Goal: Task Accomplishment & Management: Complete application form

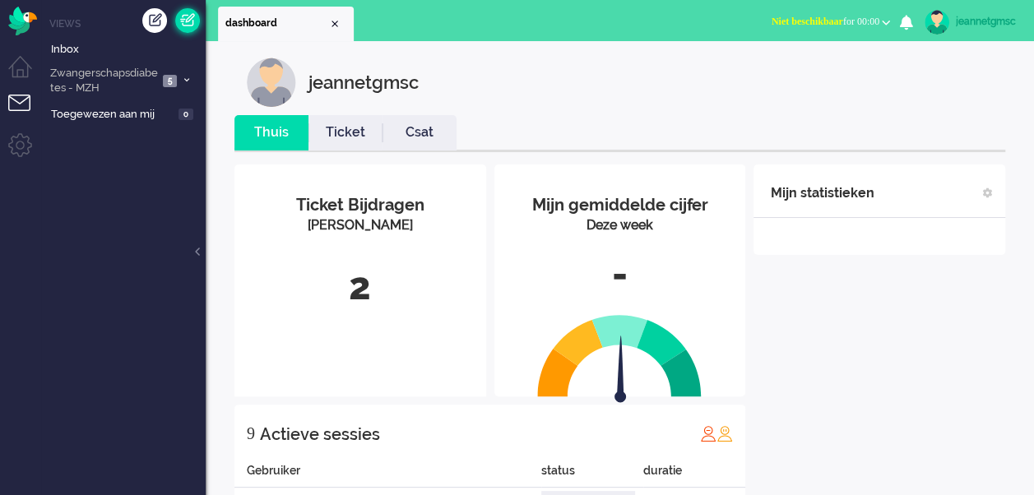
click at [193, 21] on link at bounding box center [187, 20] width 25 height 25
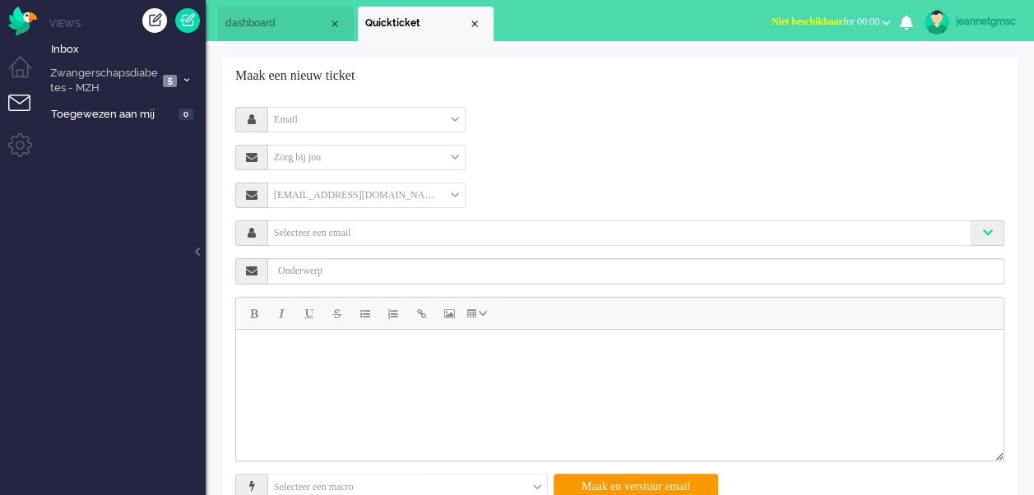
click at [385, 128] on div "Email" at bounding box center [366, 120] width 197 height 26
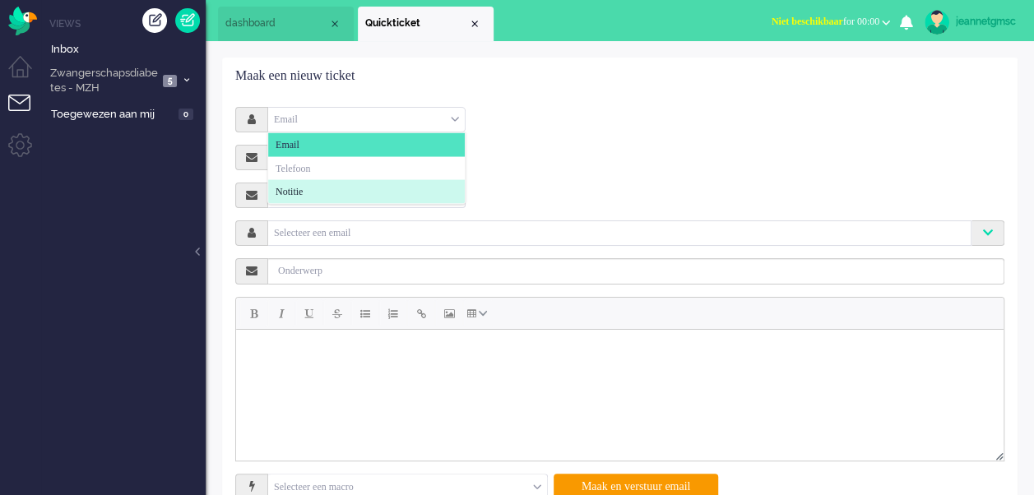
click at [365, 183] on li "Notitie" at bounding box center [366, 192] width 197 height 24
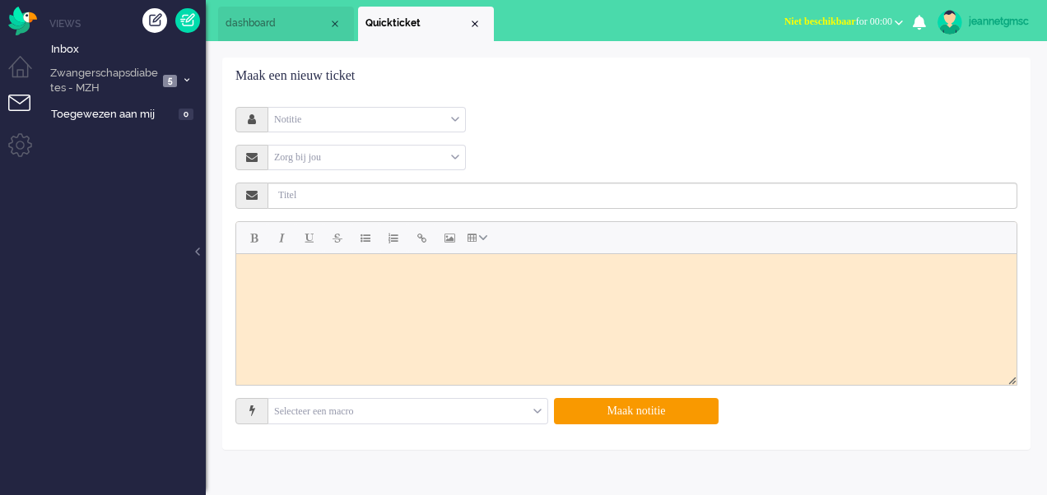
click at [370, 156] on div "Zorg bij jou" at bounding box center [366, 158] width 197 height 26
click at [354, 201] on li "Zorg bij jou" at bounding box center [366, 206] width 197 height 24
click at [558, 145] on div "Selecteer een brand Selecteer Zorg bij jou" at bounding box center [626, 158] width 782 height 26
click at [417, 155] on div "Selecteer een brand" at bounding box center [366, 158] width 197 height 26
click at [390, 209] on li "Zorg bij jou" at bounding box center [366, 206] width 197 height 24
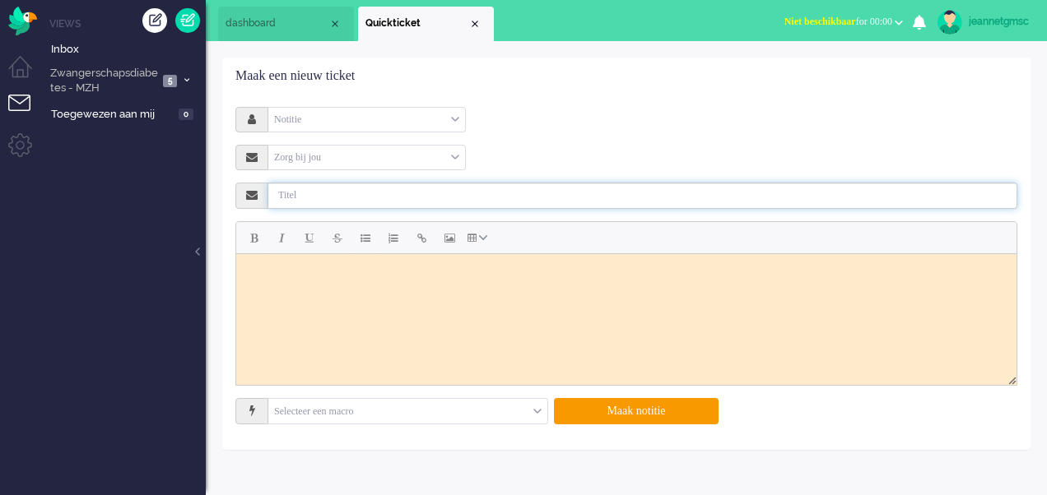
click at [397, 189] on input "text" at bounding box center [642, 196] width 749 height 26
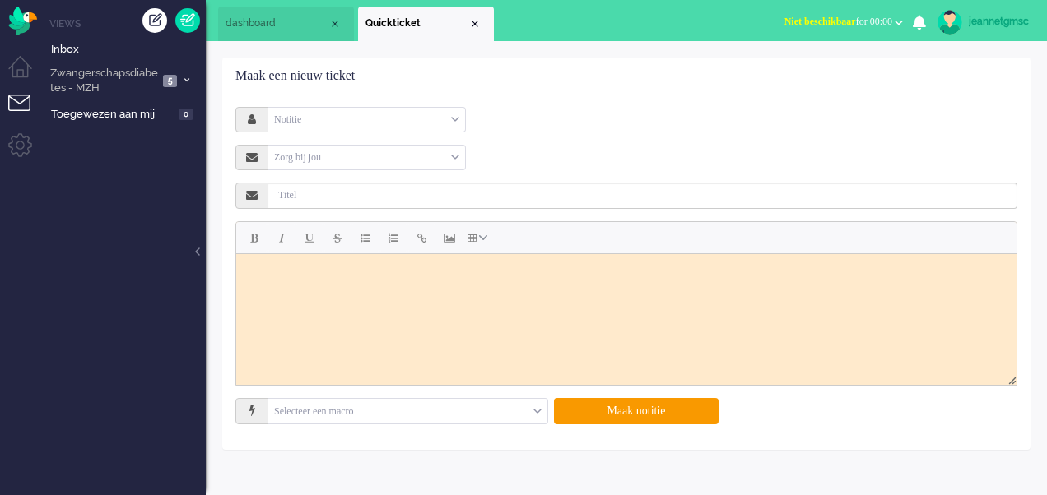
click at [574, 133] on form "Notitie Email Telefoon Notitie Zorg bij jou Selecteer Zorg bij jou Selecteer ee…" at bounding box center [626, 266] width 757 height 318
click at [439, 116] on div "Notitie" at bounding box center [366, 120] width 197 height 26
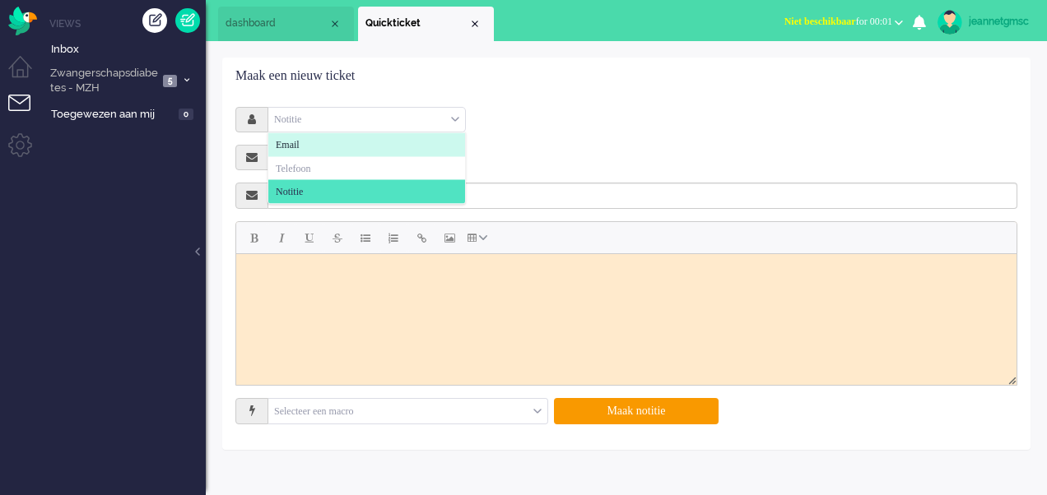
click at [622, 105] on div "Notitie Email Telefoon Notitie Zorg bij jou Selecteer Zorg bij jou Selecteer ee…" at bounding box center [626, 272] width 806 height 355
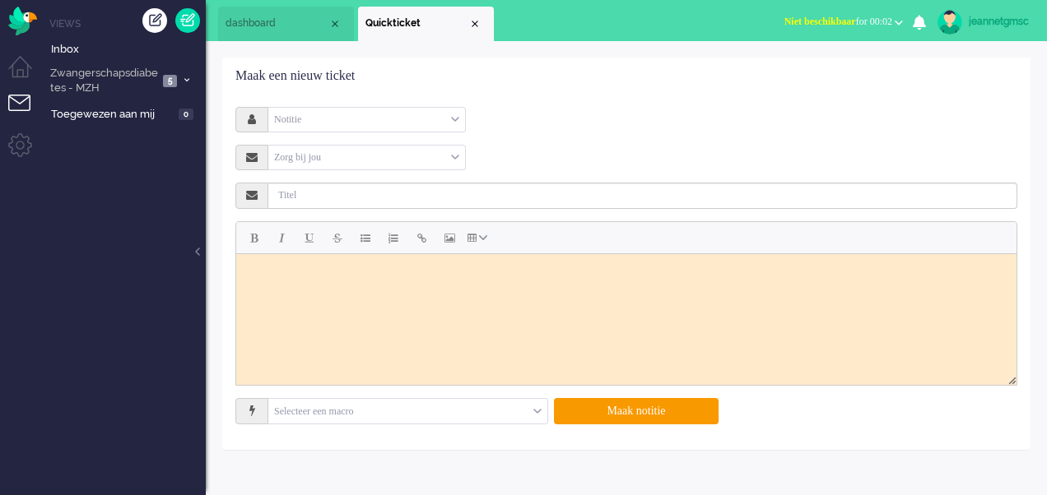
click at [443, 123] on div "Notitie" at bounding box center [366, 120] width 197 height 26
click at [660, 97] on div "Notitie Email Telefoon Notitie Zorg bij jou Selecteer Zorg bij jou Selecteer ee…" at bounding box center [626, 272] width 806 height 355
click at [444, 125] on div "Notitie" at bounding box center [366, 120] width 197 height 26
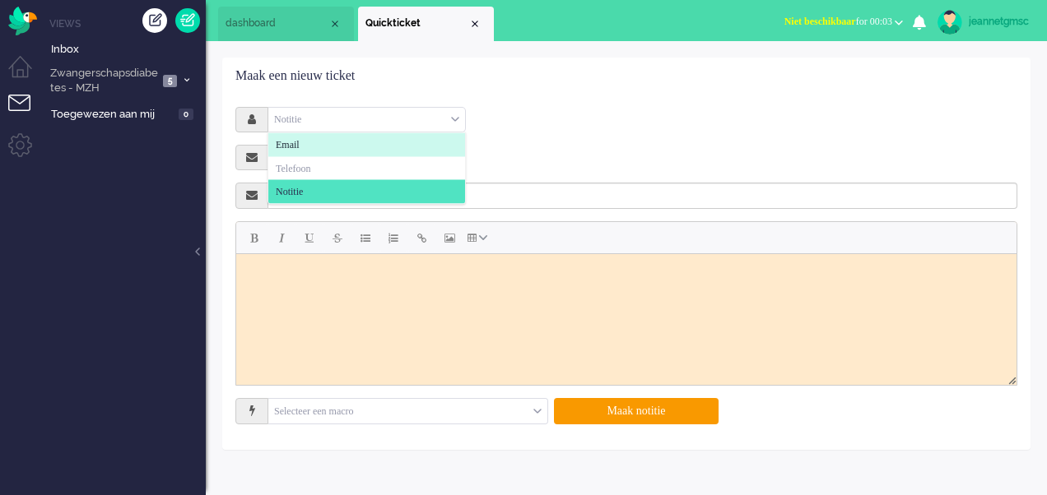
click at [520, 123] on div "Notitie Email Telefoon Notitie" at bounding box center [626, 120] width 782 height 26
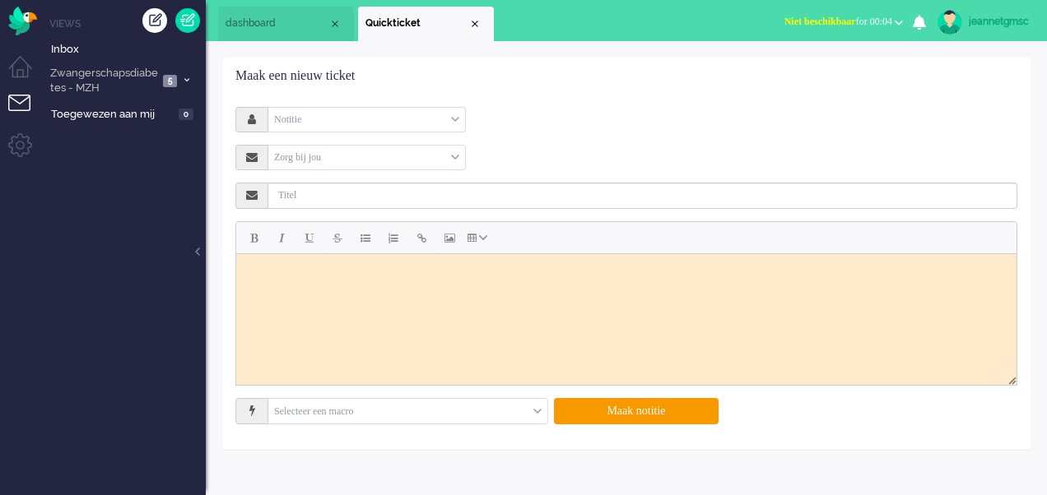
click at [482, 107] on div "Notitie Email Telefoon Notitie" at bounding box center [626, 120] width 782 height 26
click at [452, 108] on div "Notitie" at bounding box center [366, 120] width 197 height 26
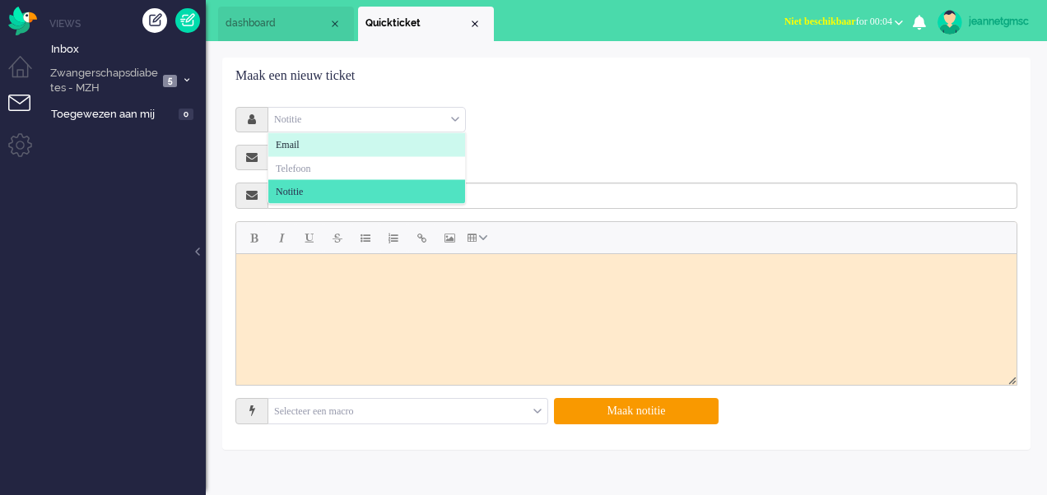
click at [434, 134] on li "Email" at bounding box center [366, 145] width 197 height 24
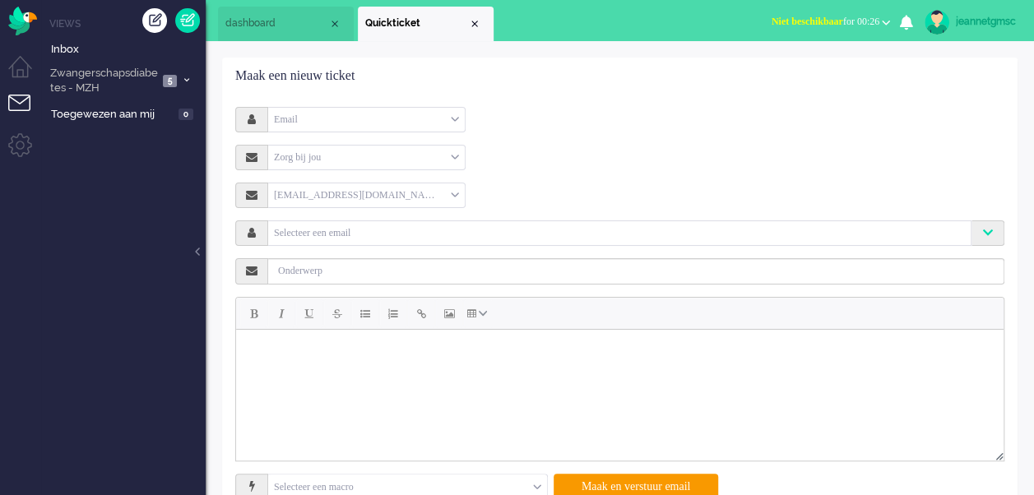
click at [31, 102] on li "Tickets menu" at bounding box center [26, 113] width 37 height 37
click at [74, 81] on span "Zwangerschapsdiabetes - MZH" at bounding box center [103, 81] width 110 height 30
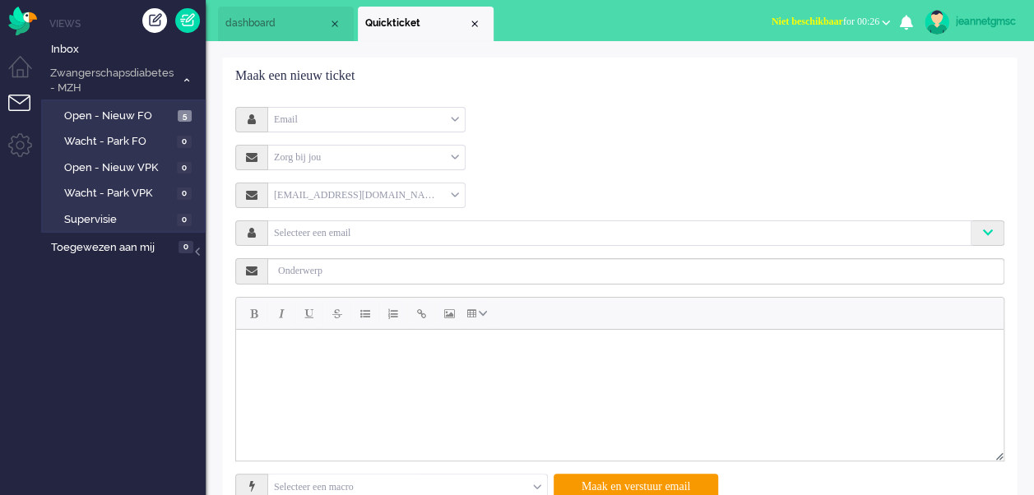
click at [478, 21] on div "Close tab" at bounding box center [474, 23] width 13 height 13
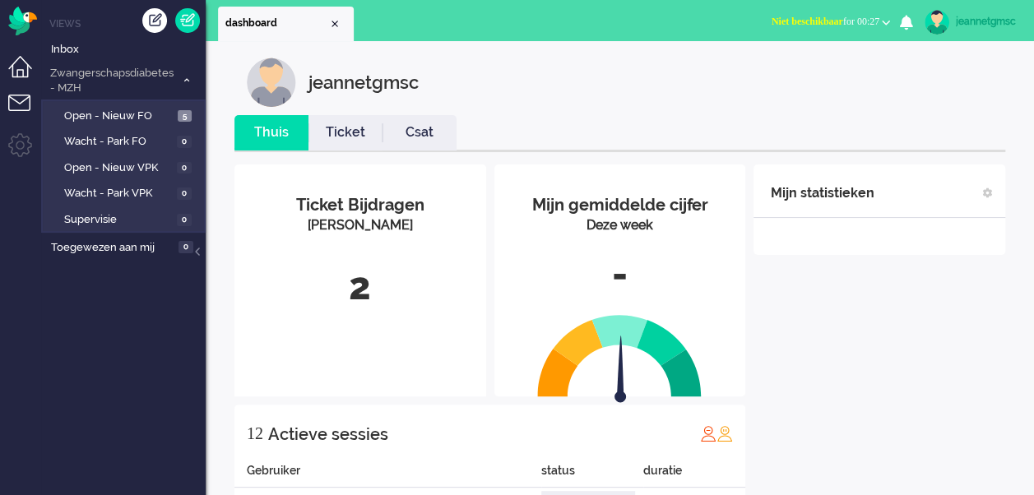
click at [26, 77] on li "Dashboard menu" at bounding box center [26, 74] width 37 height 37
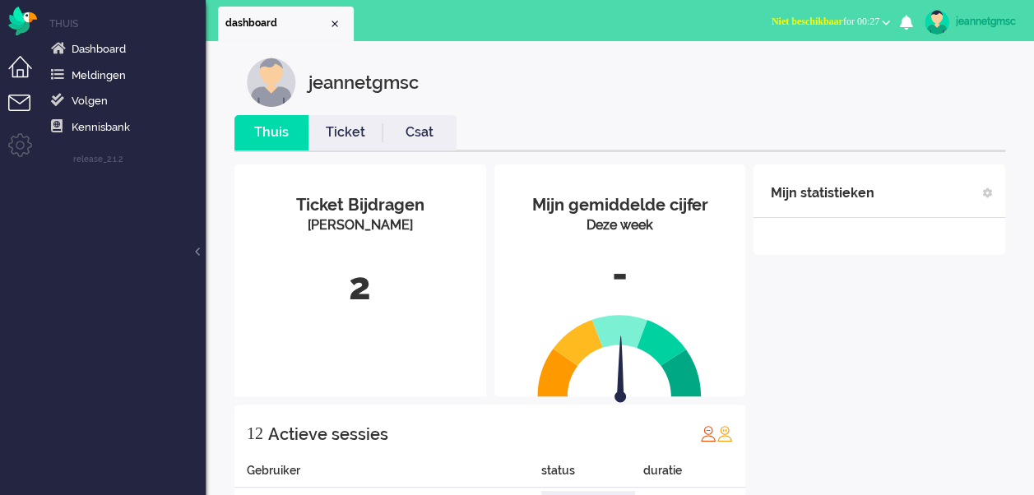
click at [21, 100] on li "Tickets menu" at bounding box center [26, 113] width 37 height 37
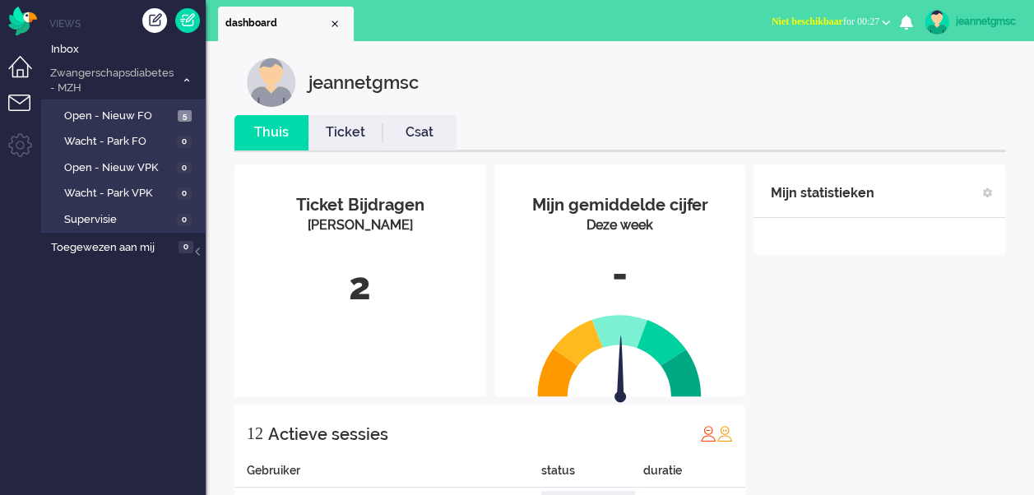
click at [23, 64] on li "Dashboard menu" at bounding box center [26, 74] width 37 height 37
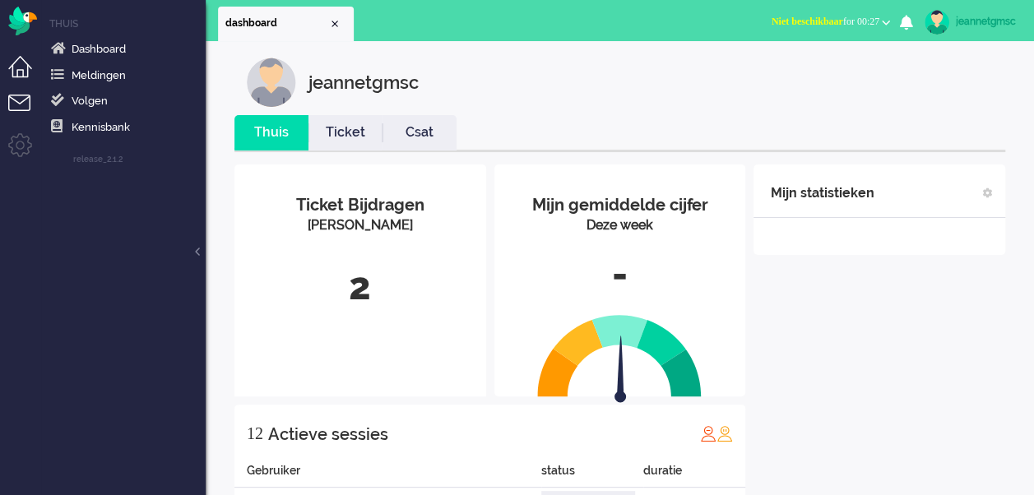
click at [22, 95] on li "Tickets menu" at bounding box center [26, 113] width 37 height 37
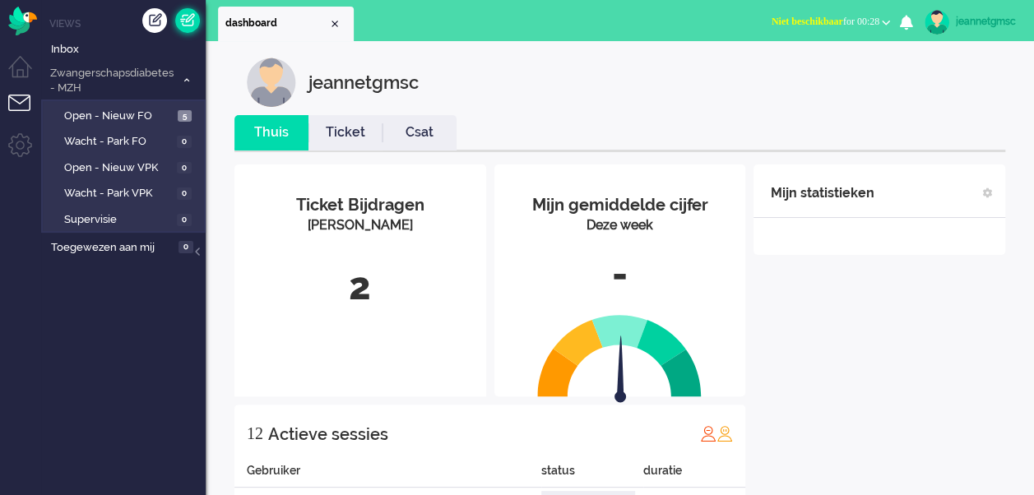
click at [186, 26] on link at bounding box center [187, 20] width 25 height 25
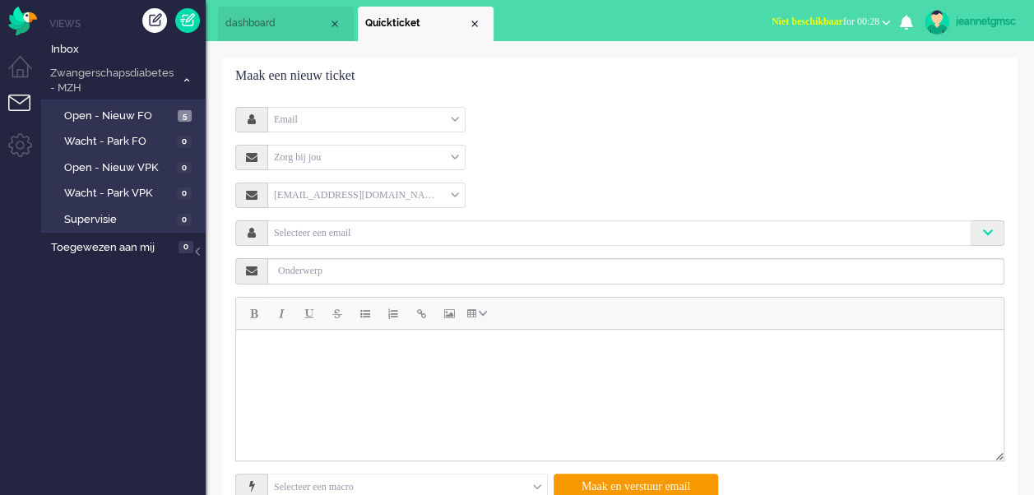
click at [412, 115] on div "Email" at bounding box center [366, 120] width 197 height 26
click at [427, 107] on div "Email Email Telefoon Notitie" at bounding box center [366, 120] width 197 height 26
click at [419, 110] on div "Email" at bounding box center [366, 120] width 197 height 26
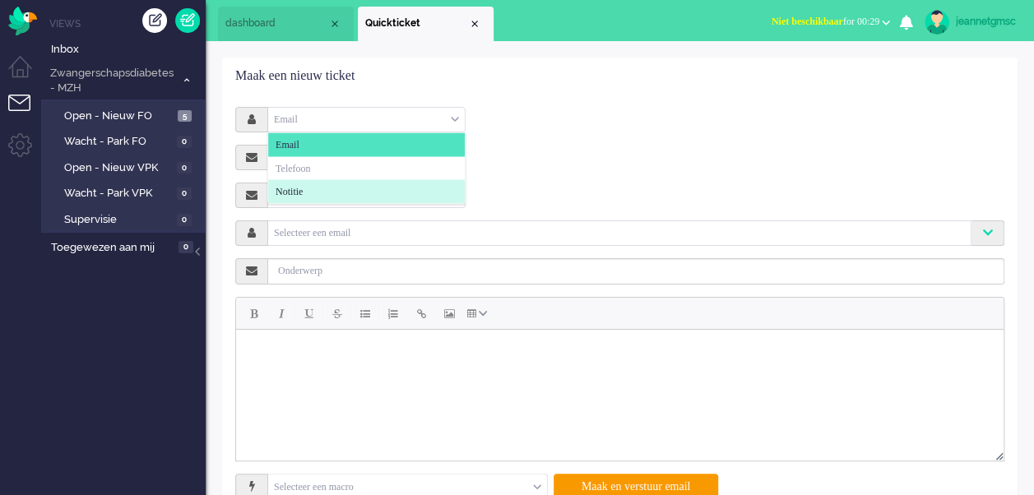
click at [381, 186] on li "Notitie" at bounding box center [366, 192] width 197 height 24
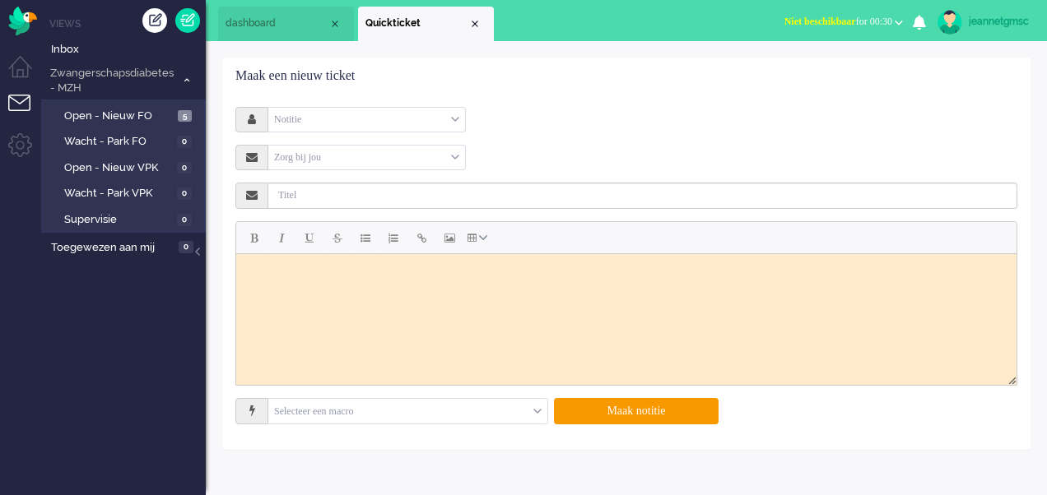
click at [345, 123] on div "Notitie" at bounding box center [366, 120] width 197 height 26
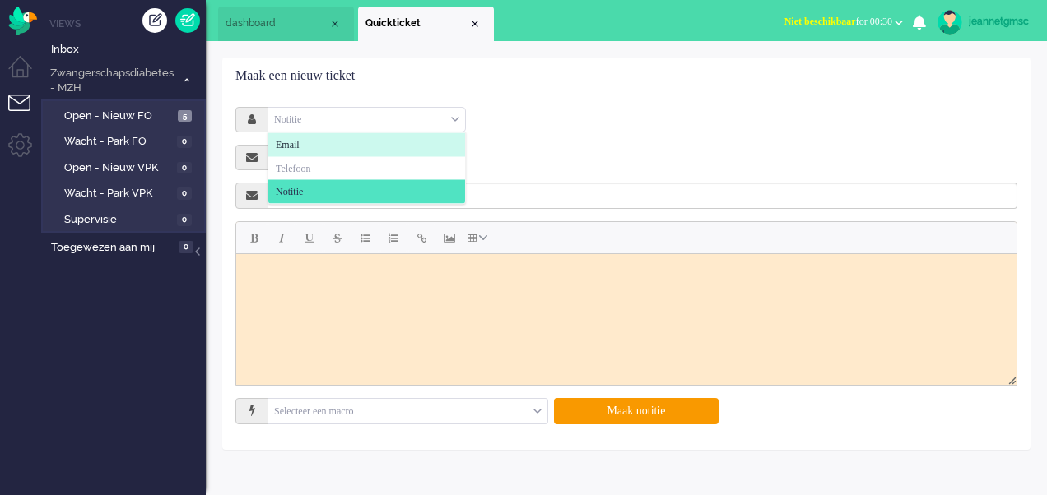
click at [349, 143] on li "Email" at bounding box center [366, 145] width 197 height 24
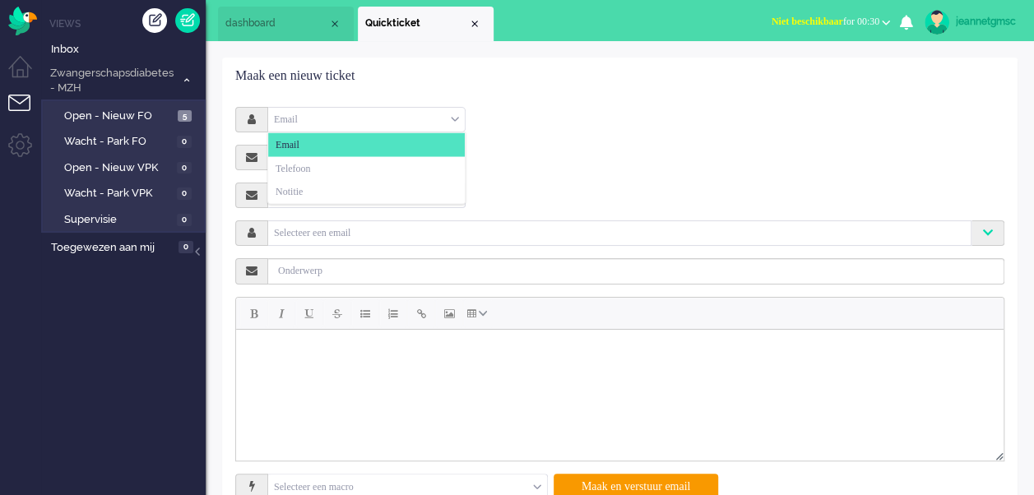
click at [393, 120] on div "Email" at bounding box center [366, 120] width 197 height 26
click at [369, 176] on li "Telefoon" at bounding box center [366, 168] width 197 height 24
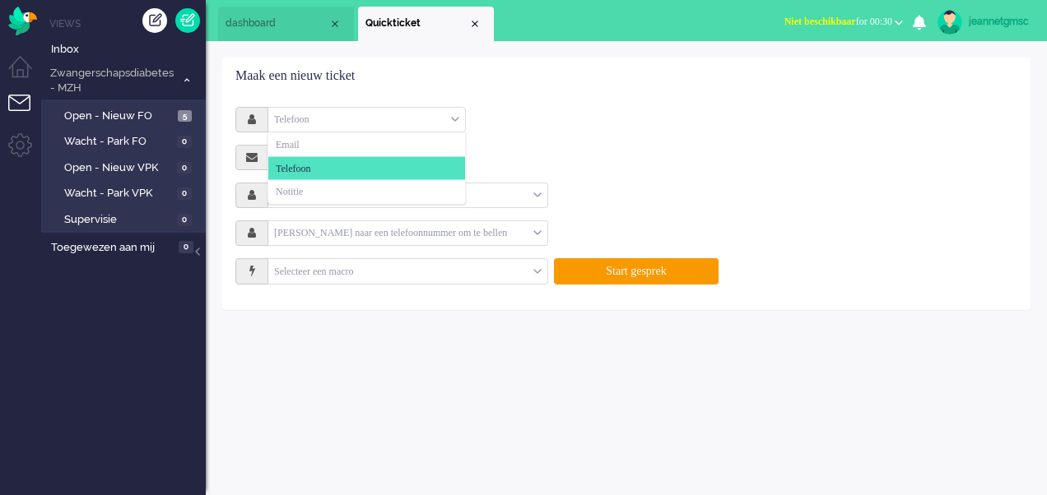
click at [387, 114] on div "Telefoon" at bounding box center [366, 120] width 197 height 26
click at [364, 184] on li "Notitie" at bounding box center [366, 192] width 197 height 24
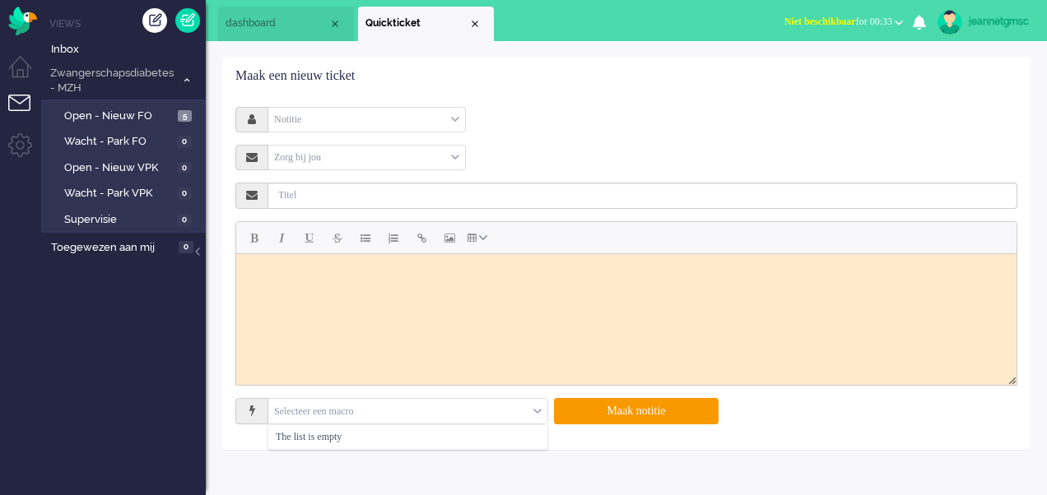
click at [476, 411] on input "text" at bounding box center [407, 412] width 279 height 26
click at [479, 404] on input "text" at bounding box center [407, 412] width 279 height 26
click at [540, 295] on html at bounding box center [626, 273] width 780 height 41
click at [477, 30] on div "Close tab" at bounding box center [474, 23] width 13 height 13
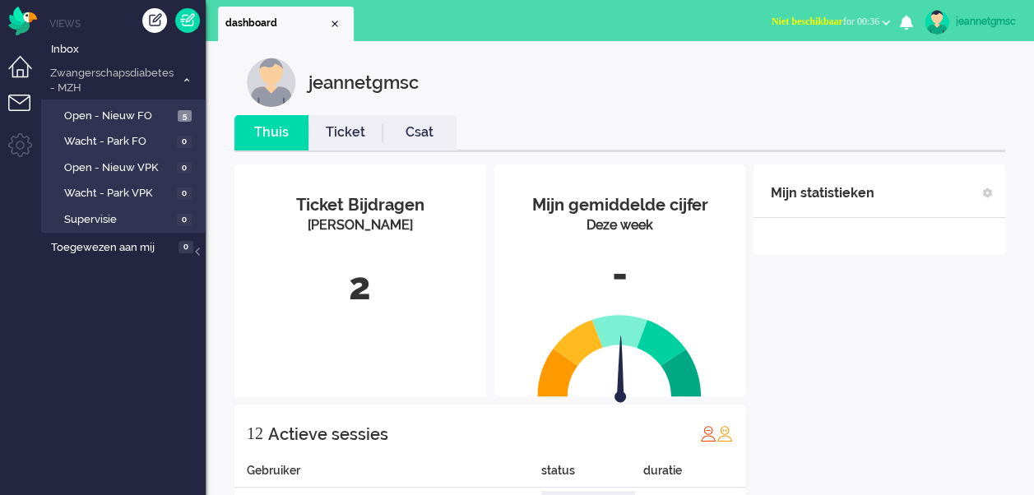
click at [17, 78] on li "Dashboard menu" at bounding box center [26, 74] width 37 height 37
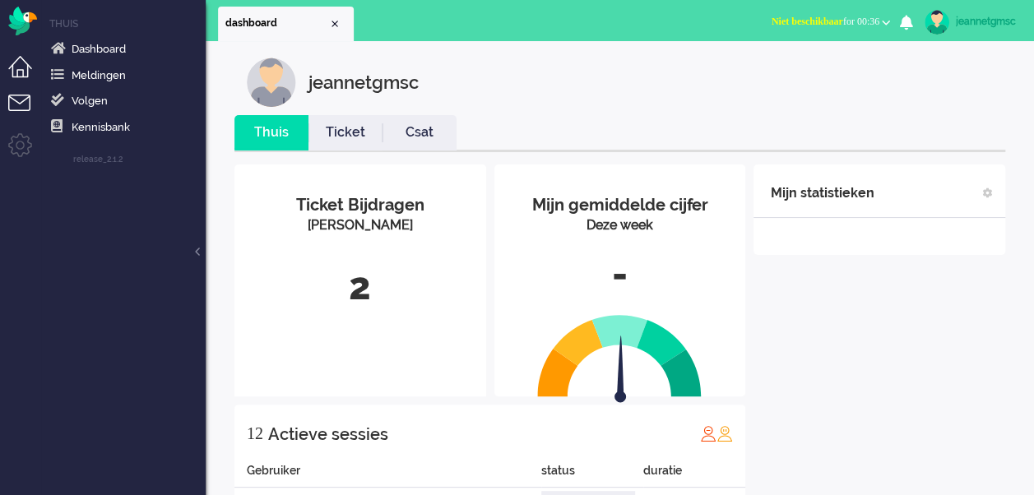
click at [30, 100] on li "Tickets menu" at bounding box center [26, 113] width 37 height 37
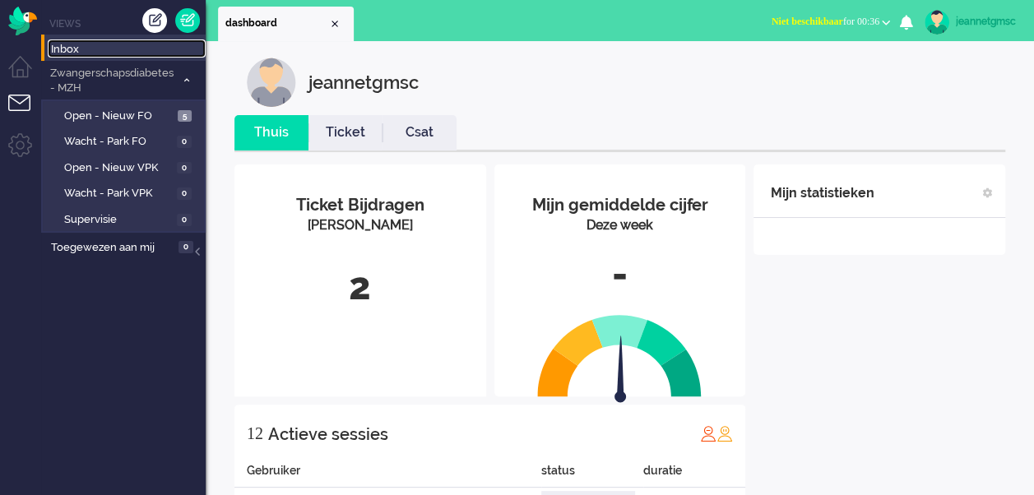
click at [140, 49] on span "Inbox" at bounding box center [128, 50] width 155 height 16
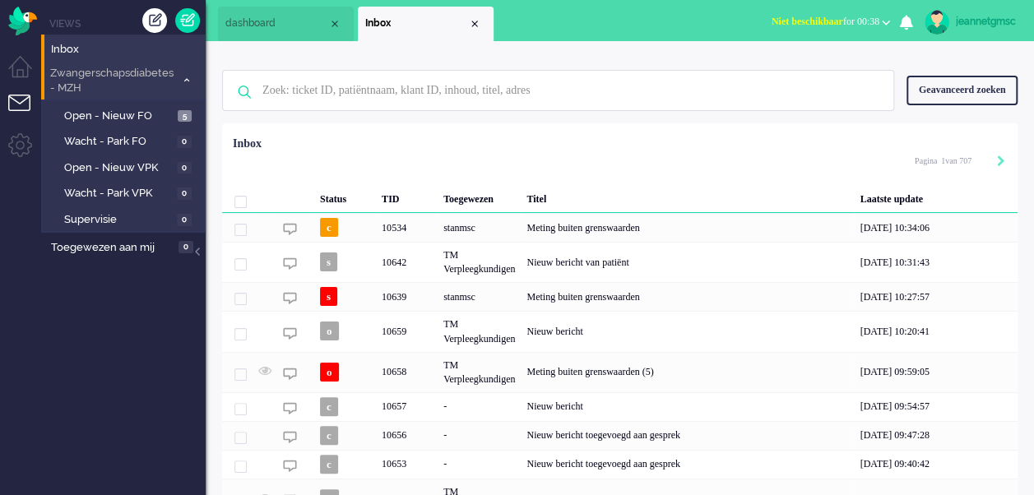
click at [112, 79] on span "Zwangerschapsdiabetes - MZH" at bounding box center [112, 81] width 128 height 30
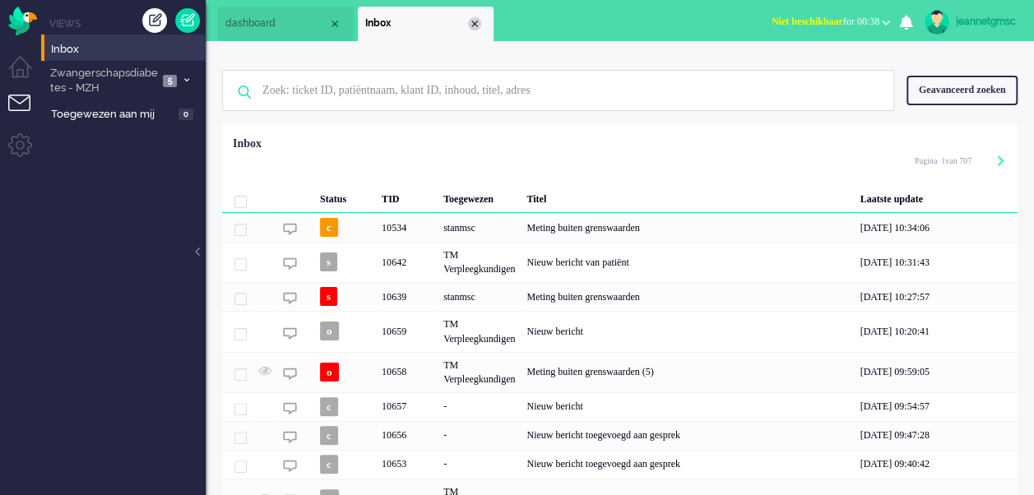
click at [481, 27] on li "Inbox" at bounding box center [426, 24] width 136 height 35
click at [478, 24] on div "Close tab" at bounding box center [474, 23] width 13 height 13
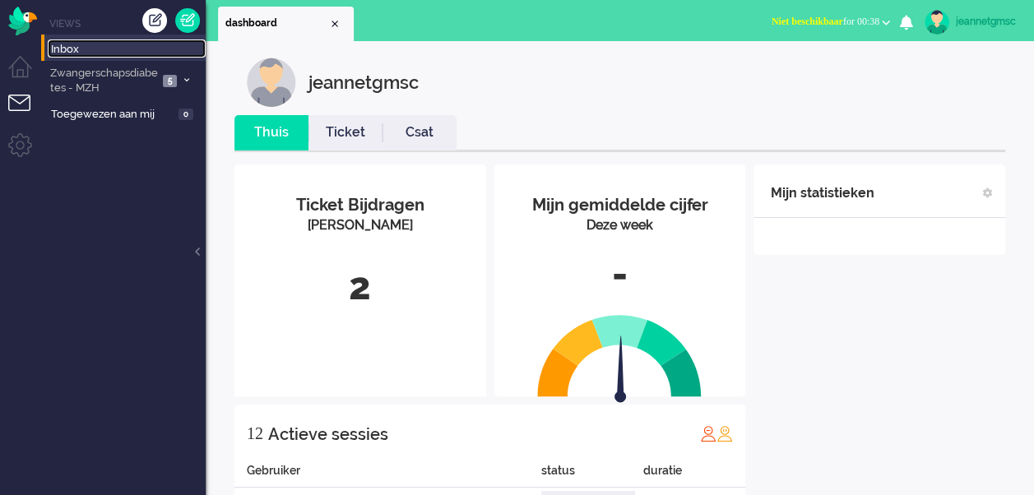
click at [165, 55] on span "Inbox" at bounding box center [128, 50] width 155 height 16
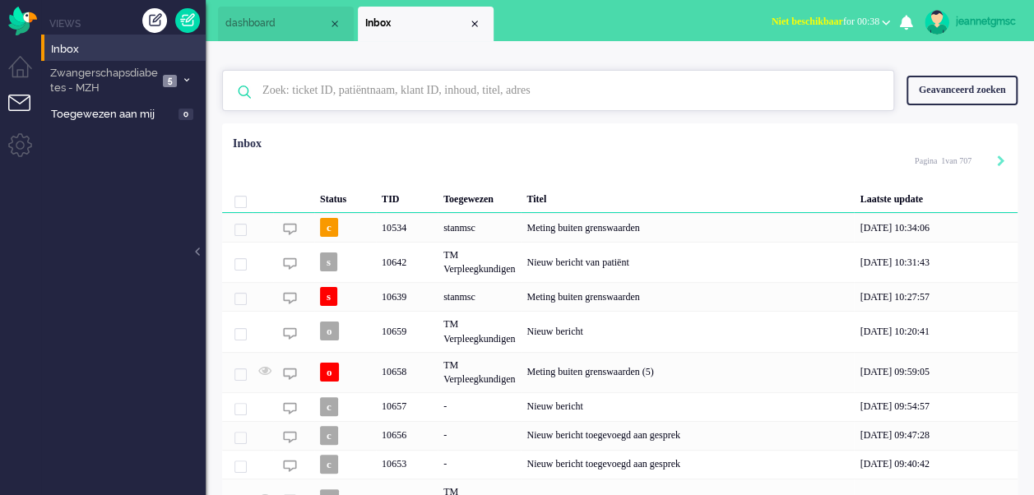
click at [351, 88] on input "text" at bounding box center [560, 90] width 621 height 39
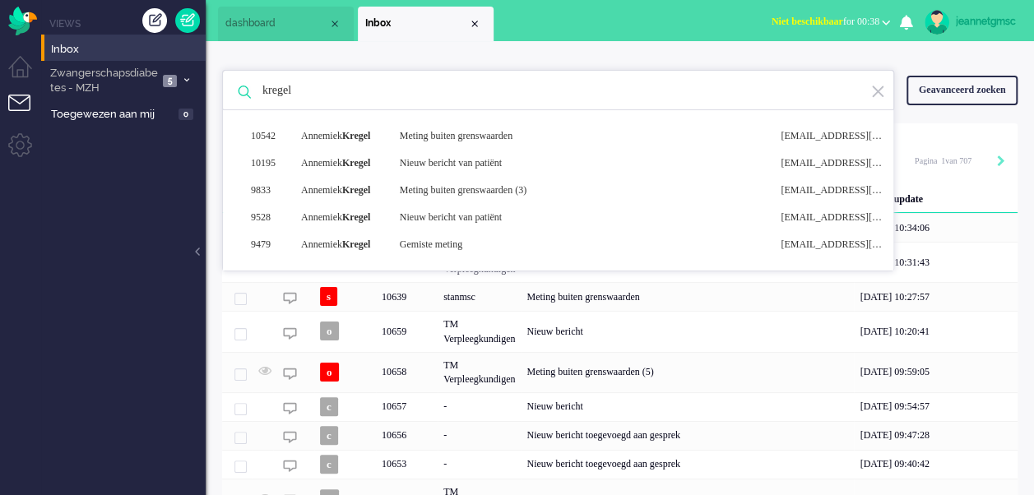
type input "kregel"
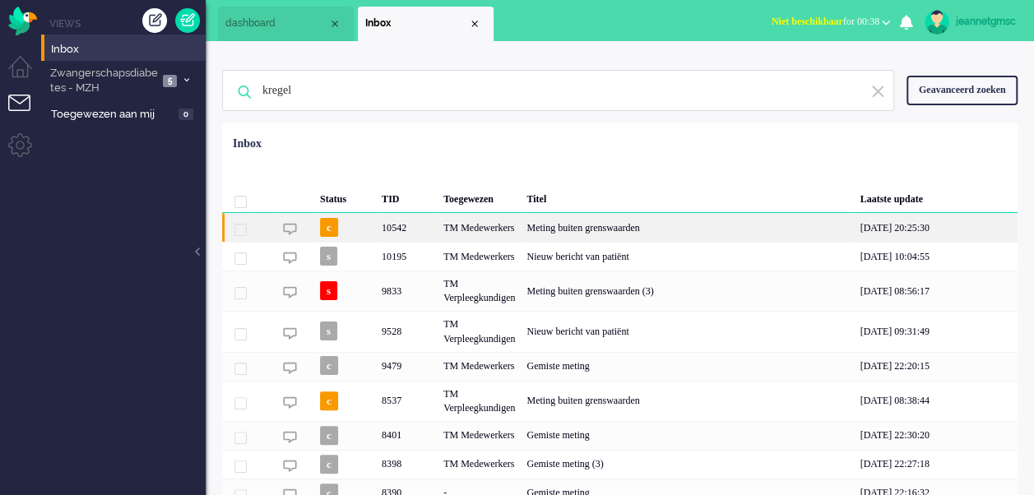
click at [476, 235] on div "TM Medewerkers" at bounding box center [479, 227] width 83 height 29
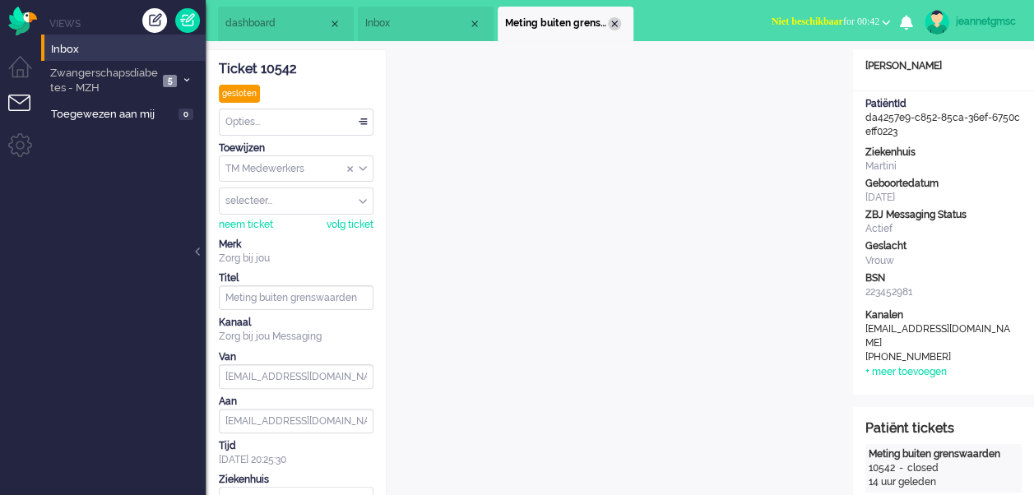
click at [620, 26] on div "Close tab" at bounding box center [614, 23] width 13 height 13
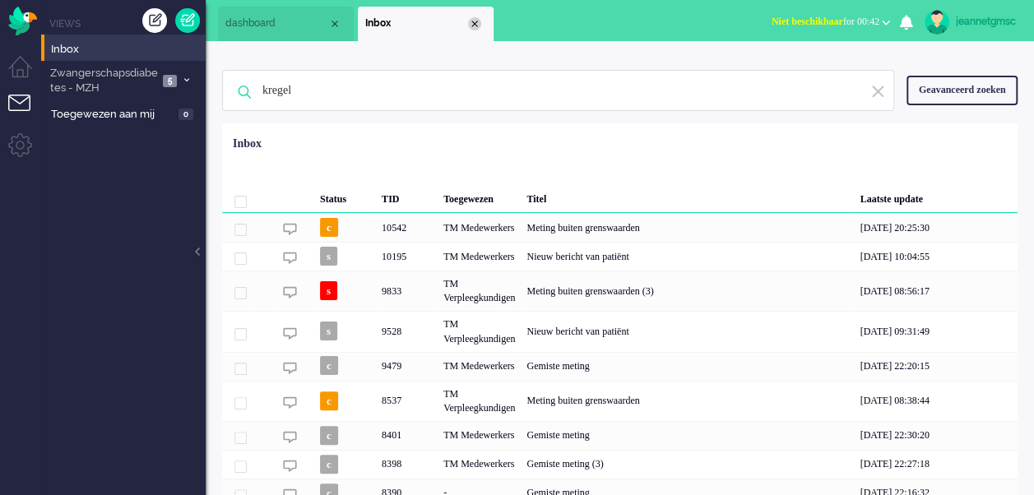
click at [477, 28] on div "Close tab" at bounding box center [474, 23] width 13 height 13
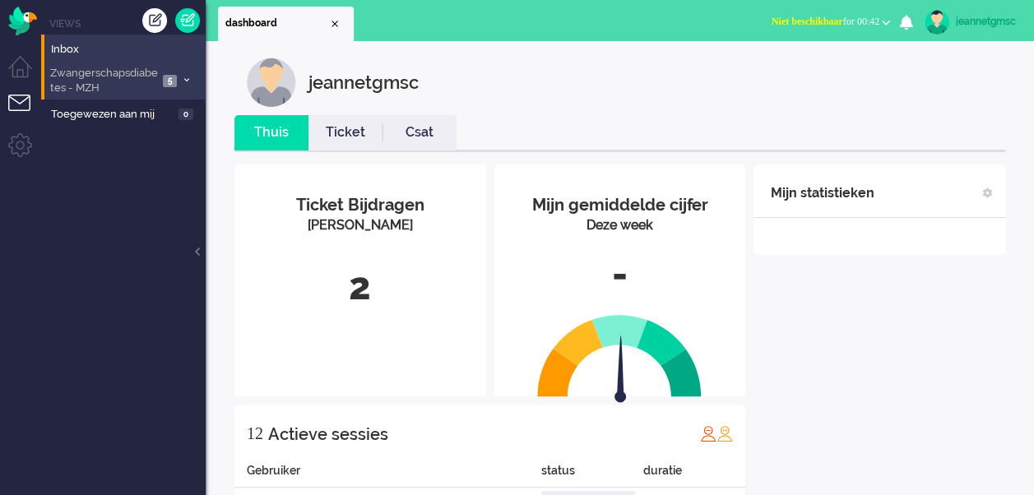
click at [153, 77] on span "Zwangerschapsdiabetes - MZH" at bounding box center [103, 81] width 110 height 30
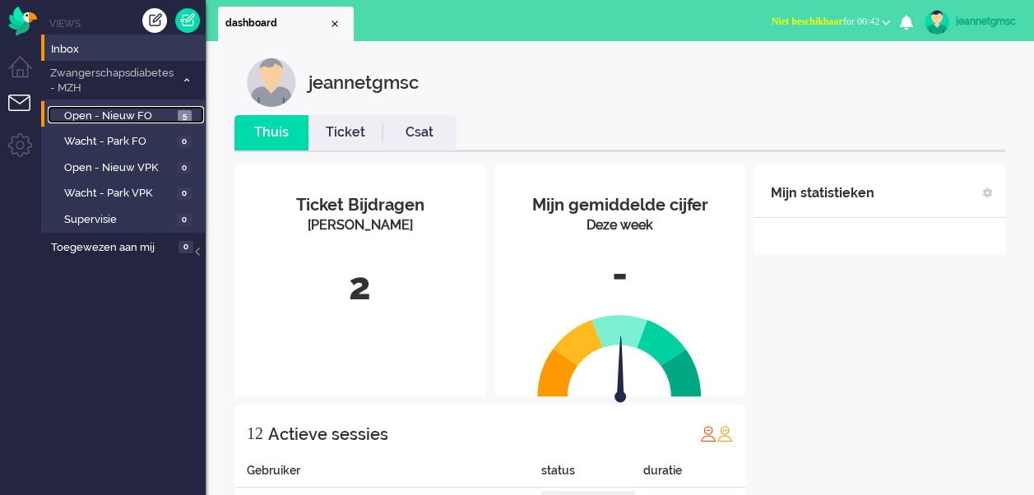
click at [144, 109] on span "Open - Nieuw FO" at bounding box center [118, 117] width 109 height 16
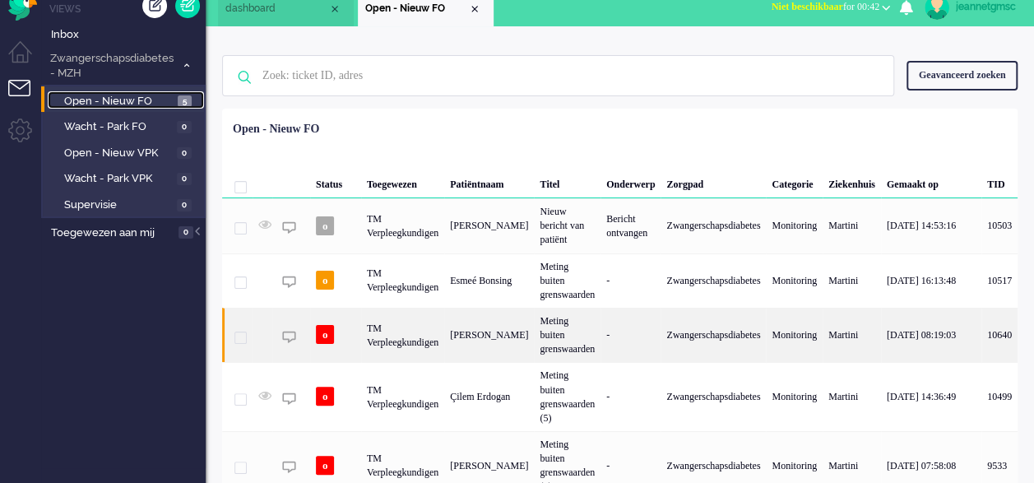
scroll to position [20, 0]
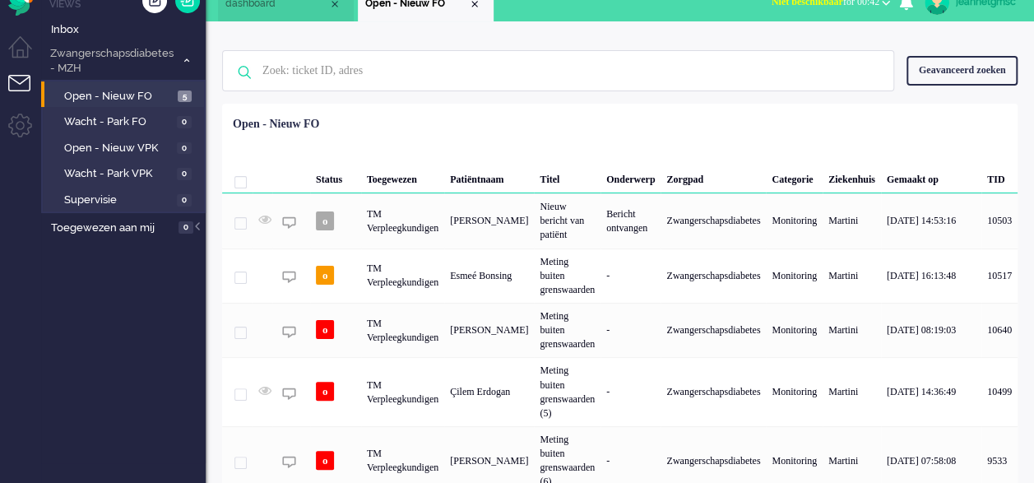
click at [28, 81] on li "Tickets menu" at bounding box center [26, 93] width 37 height 37
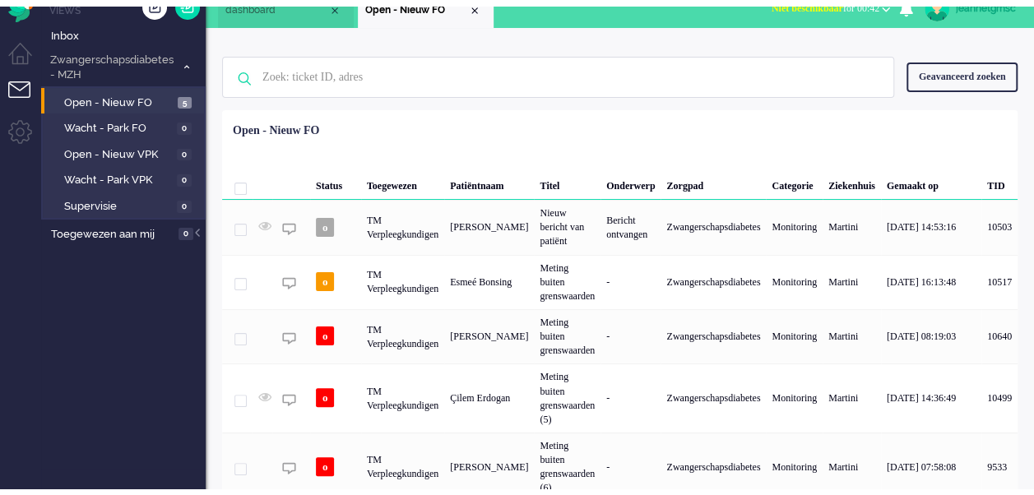
scroll to position [0, 0]
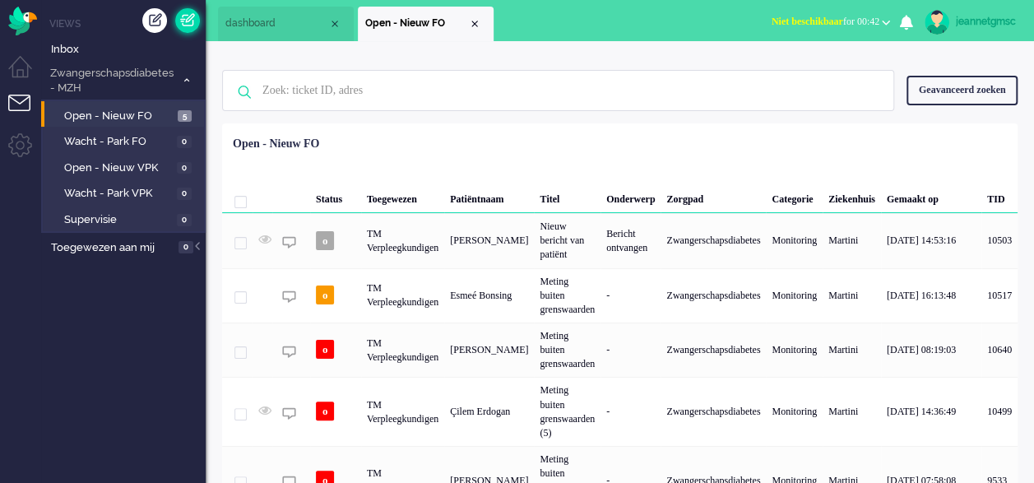
click at [189, 16] on link at bounding box center [187, 20] width 25 height 25
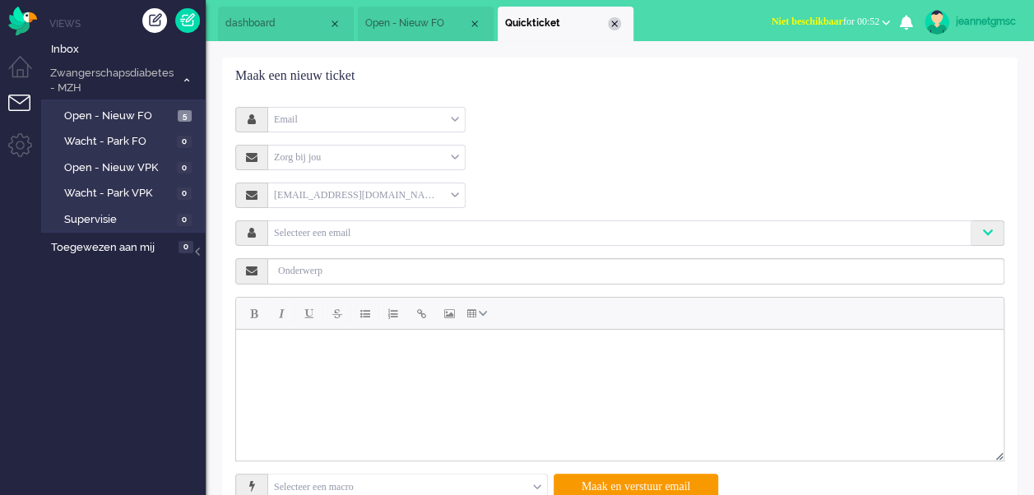
click at [617, 30] on li "Quickticket" at bounding box center [566, 24] width 136 height 35
click at [486, 25] on li "Open - Nieuw FO" at bounding box center [426, 24] width 136 height 35
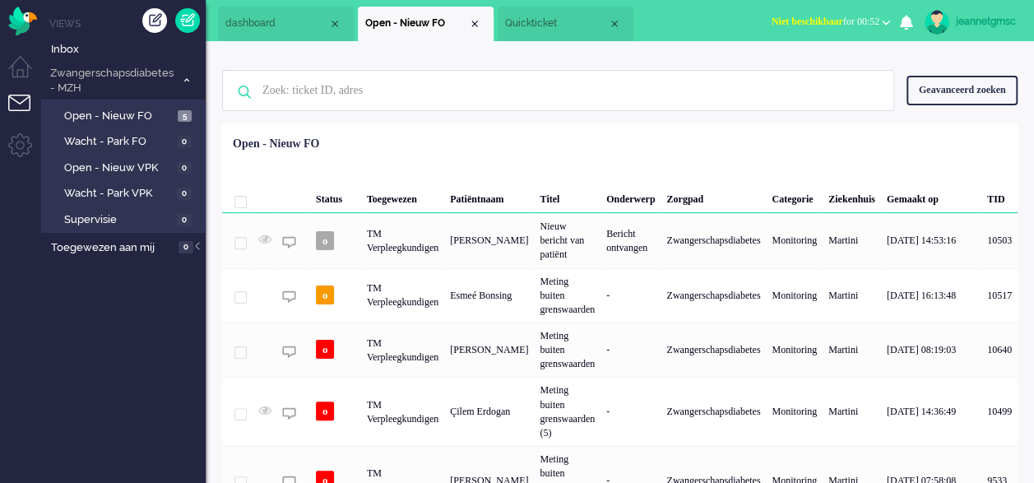
click at [622, 22] on li "Quickticket" at bounding box center [566, 24] width 136 height 35
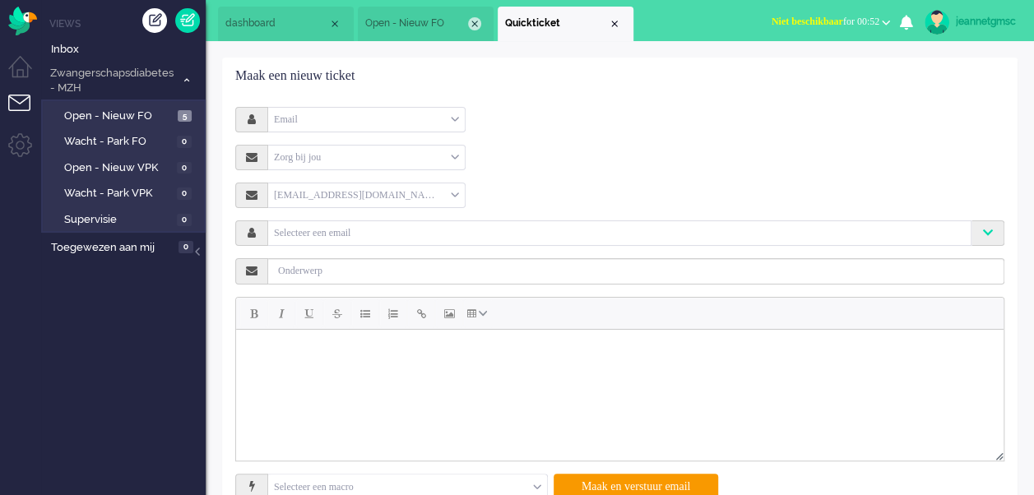
click at [477, 17] on div "Close tab" at bounding box center [474, 23] width 13 height 13
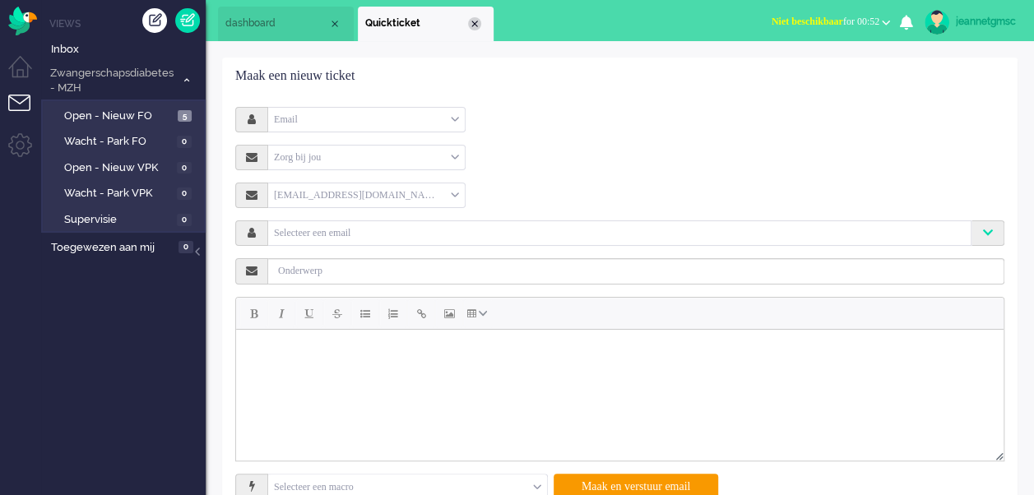
click at [477, 21] on div "Close tab" at bounding box center [474, 23] width 13 height 13
